Goal: Book appointment/travel/reservation

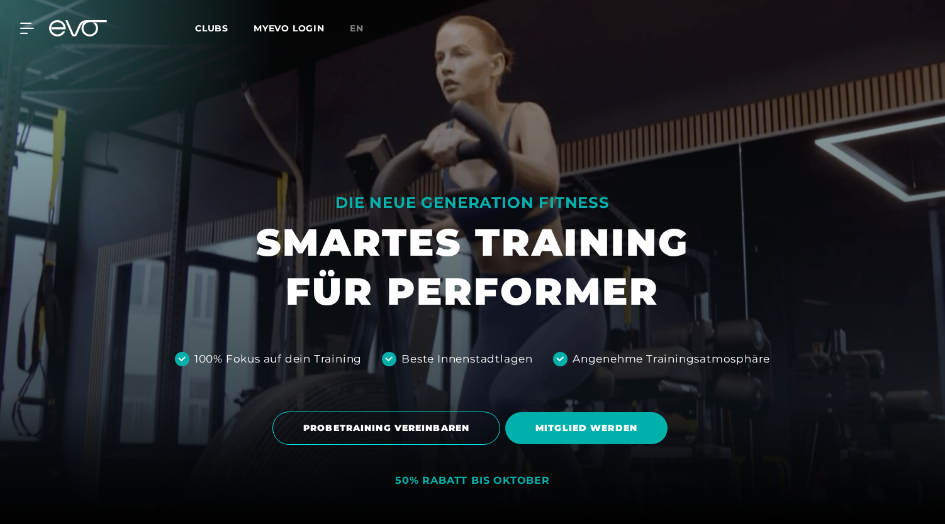
click at [441, 433] on span "PROBETRAINING VEREINBAREN" at bounding box center [386, 428] width 166 height 13
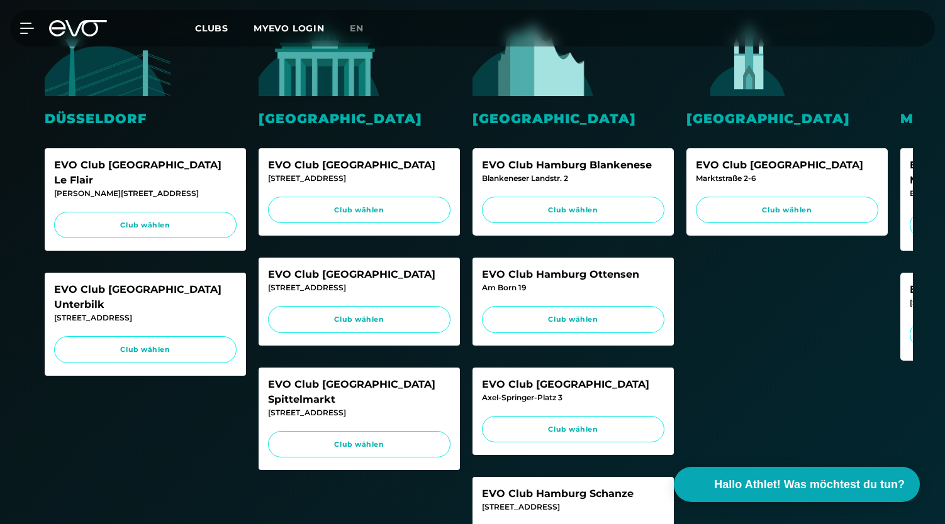
scroll to position [358, 0]
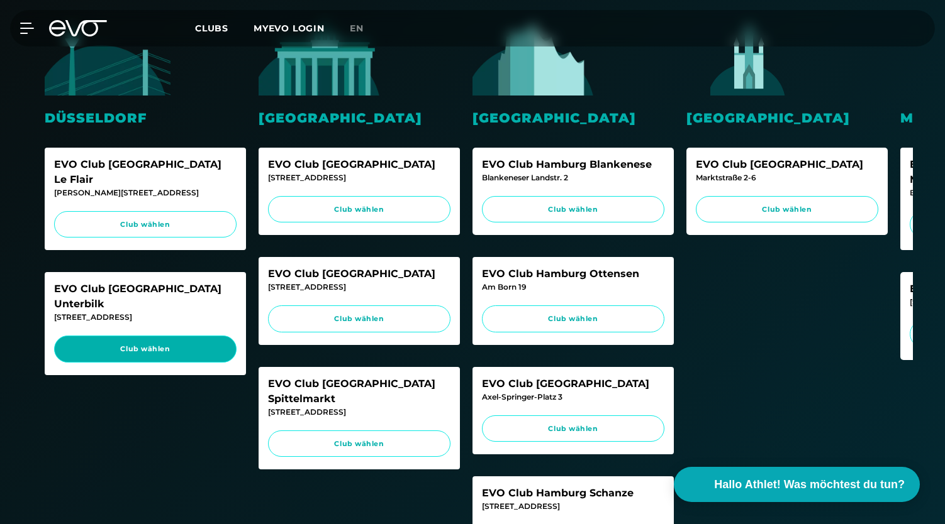
click at [167, 344] on span "Club wählen" at bounding box center [145, 349] width 158 height 11
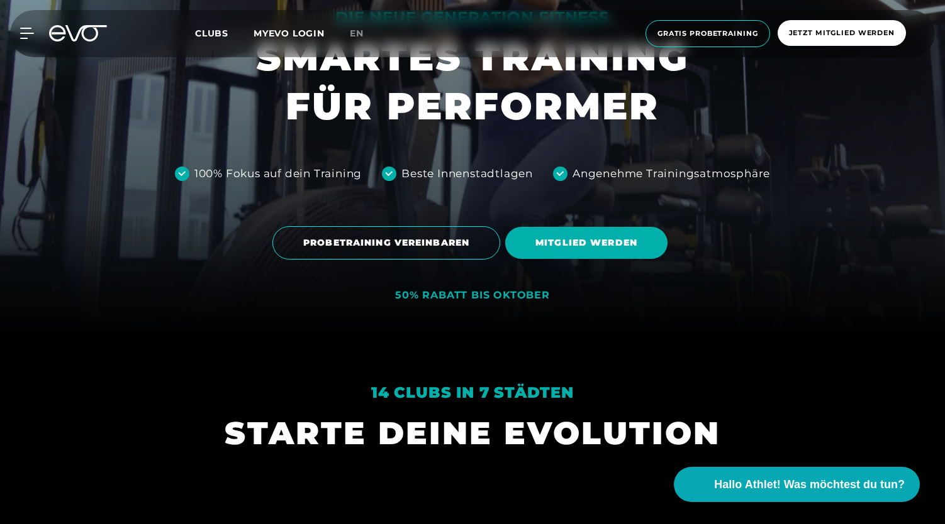
scroll to position [197, 0]
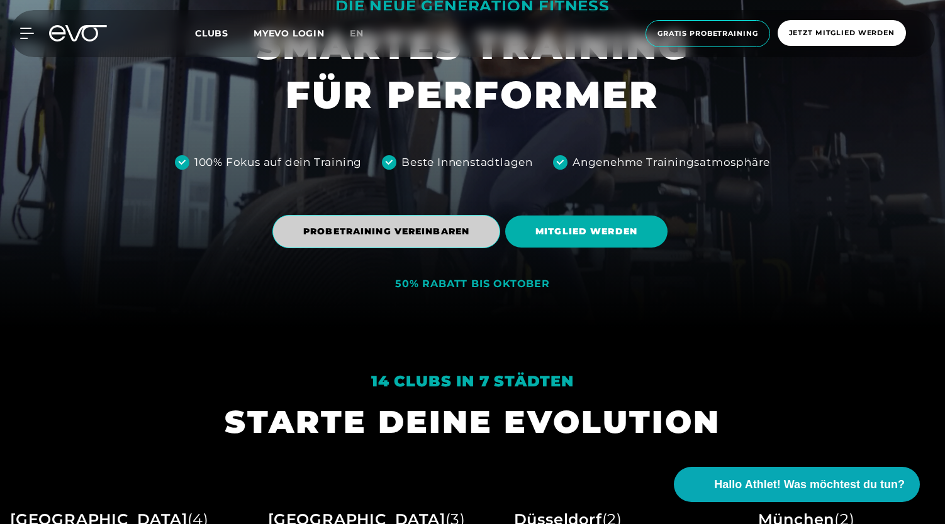
click at [415, 232] on span "PROBETRAINING VEREINBAREN" at bounding box center [386, 231] width 166 height 13
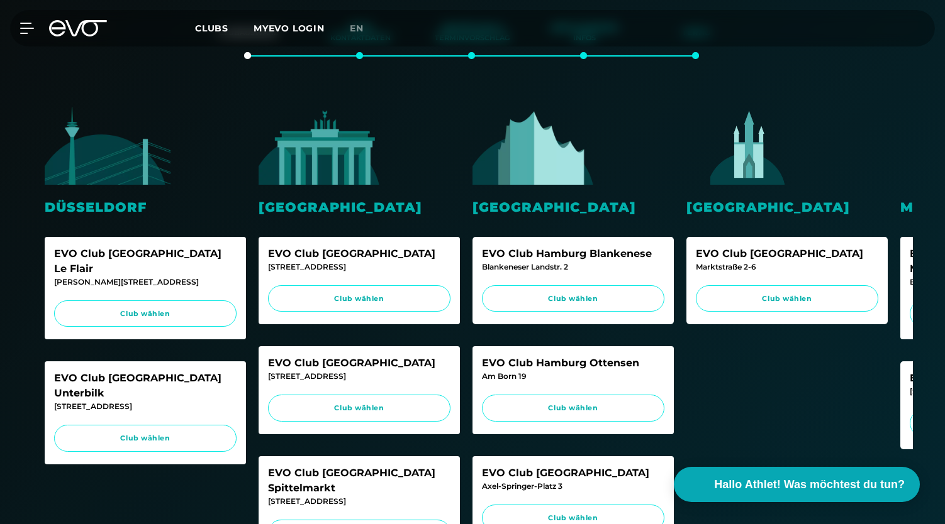
scroll to position [396, 0]
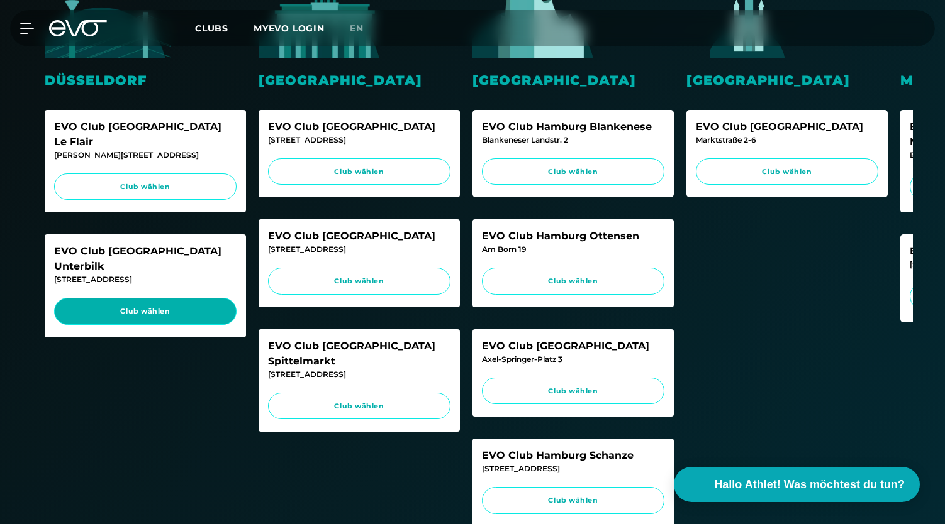
click at [172, 306] on span "Club wählen" at bounding box center [145, 311] width 158 height 11
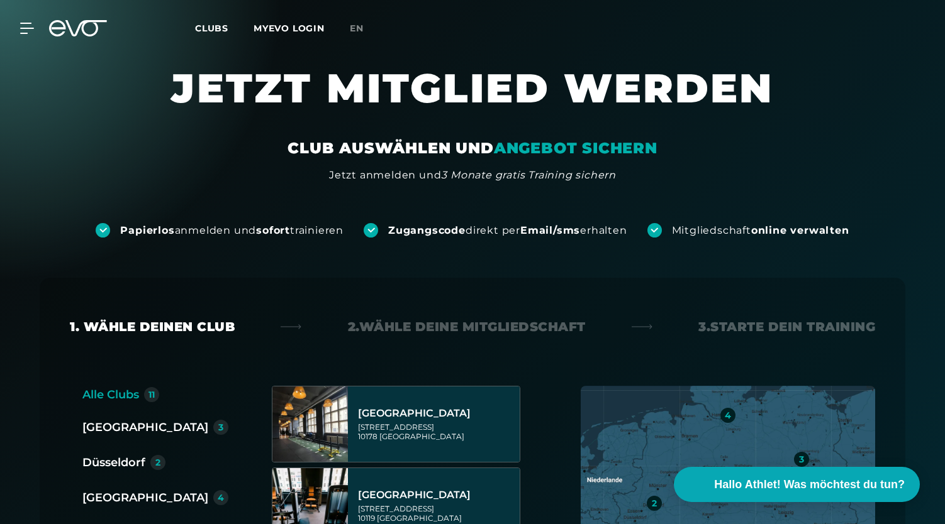
click at [690, 175] on div "CLUB AUSWÄHLEN UND ANGEBOT SICHERN Jetzt anmelden und 3 Monate gratis Training …" at bounding box center [472, 160] width 755 height 45
click at [78, 35] on icon at bounding box center [78, 28] width 58 height 16
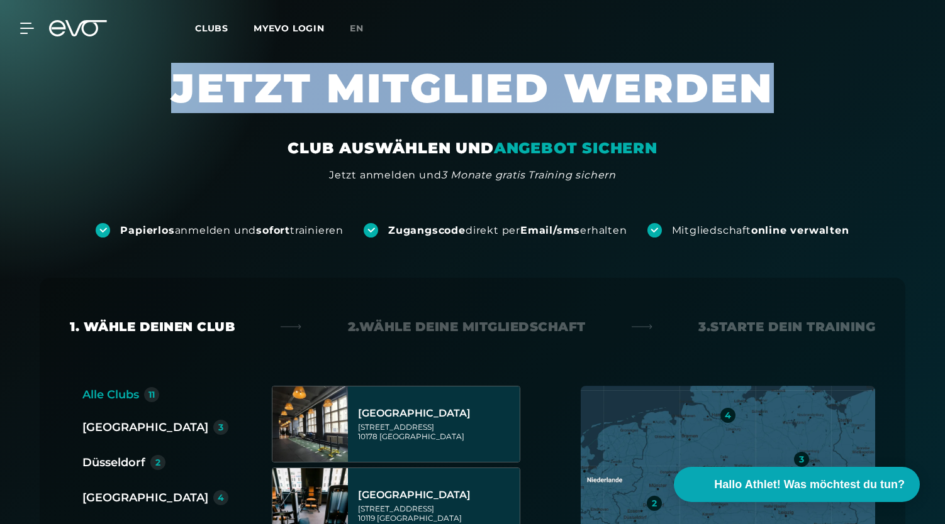
drag, startPoint x: 942, startPoint y: 35, endPoint x: 945, endPoint y: 113, distance: 77.4
click at [902, 90] on section "JETZT MITGLIED WERDEN CLUB AUSWÄHLEN UND ANGEBOT SICHERN Jetzt anmelden und 3 M…" at bounding box center [472, 123] width 945 height 120
